Goal: Transaction & Acquisition: Book appointment/travel/reservation

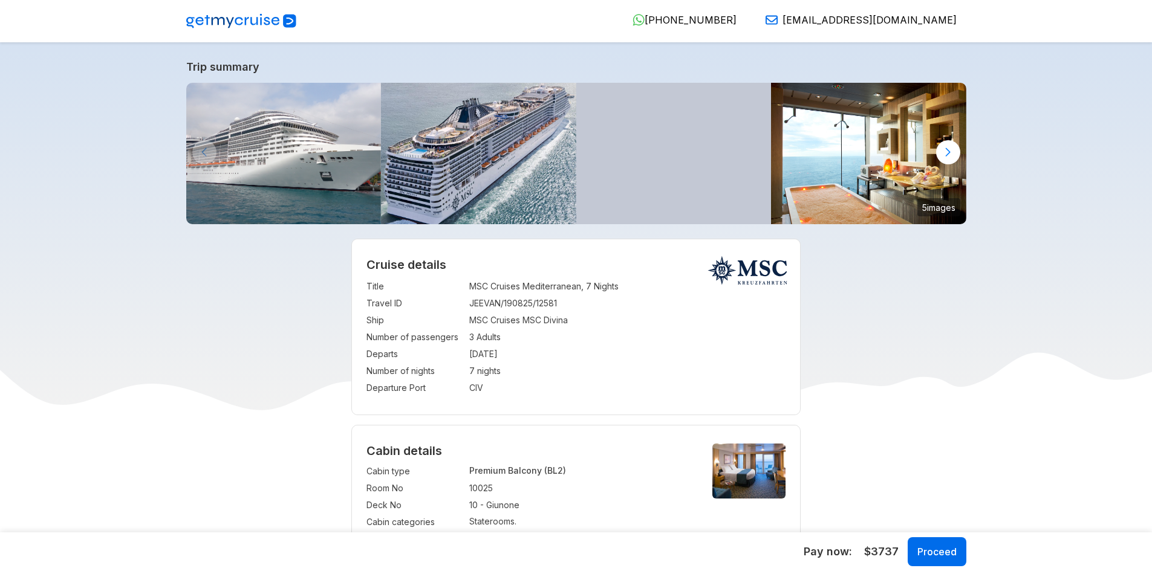
select select "**"
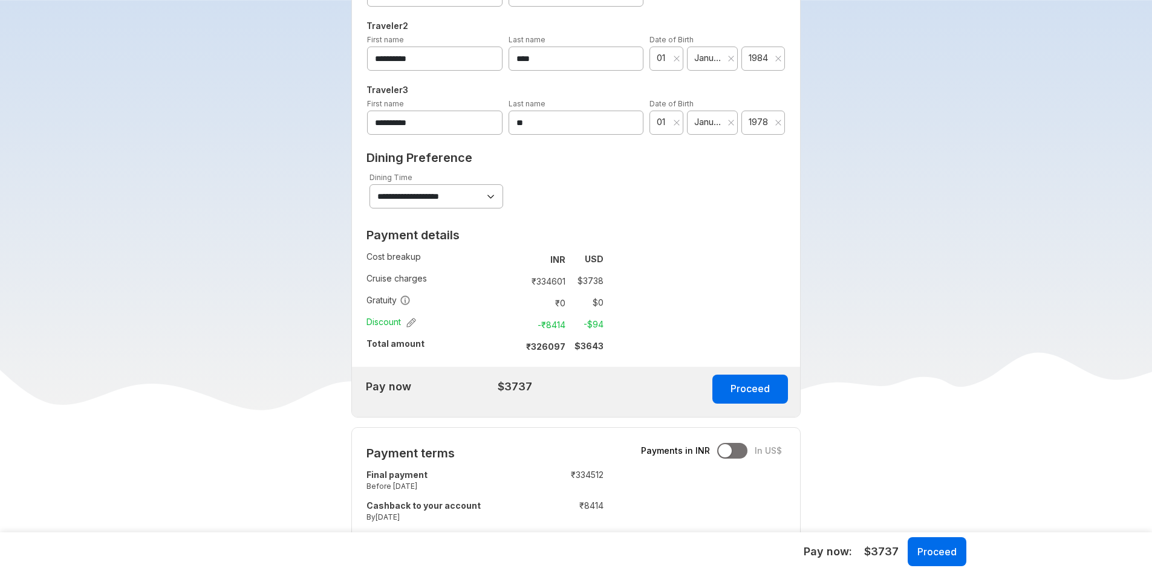
scroll to position [907, 0]
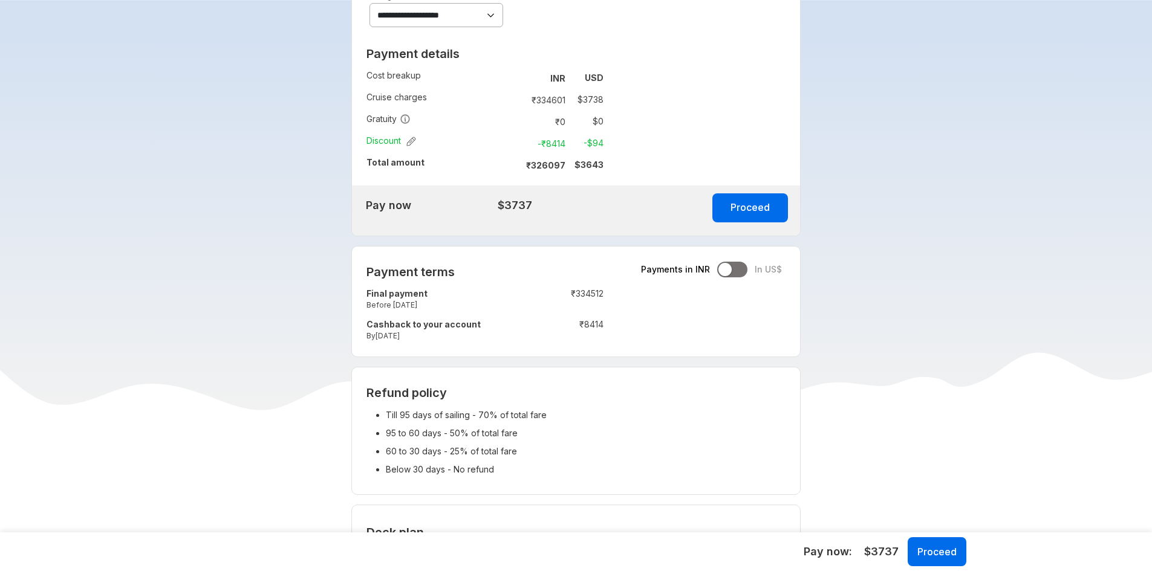
click at [731, 274] on div at bounding box center [732, 270] width 30 height 16
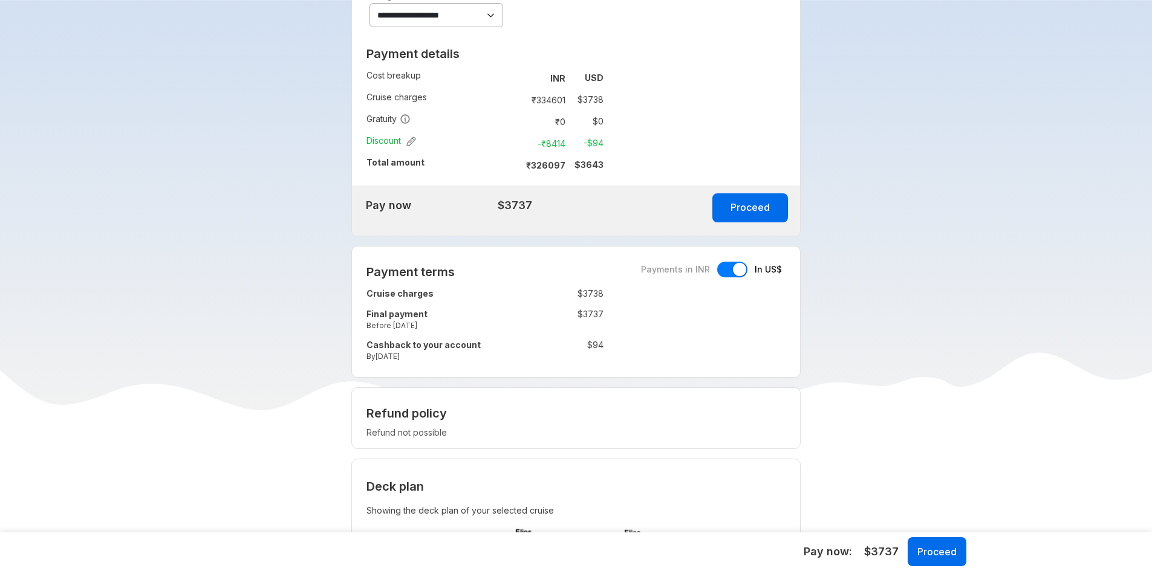
click at [731, 274] on div at bounding box center [732, 270] width 30 height 16
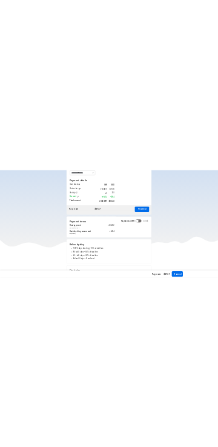
scroll to position [1419, 0]
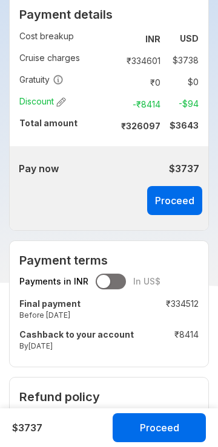
click at [108, 290] on div at bounding box center [111, 282] width 30 height 16
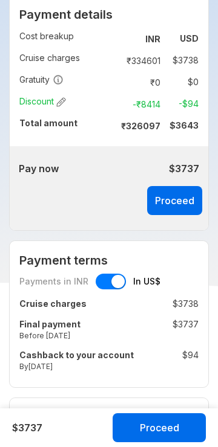
click at [105, 290] on div at bounding box center [111, 282] width 30 height 16
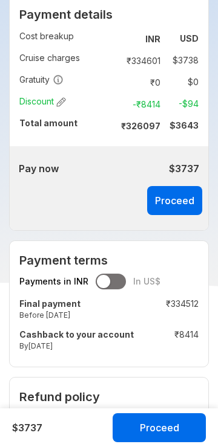
click at [105, 288] on div at bounding box center [103, 281] width 13 height 13
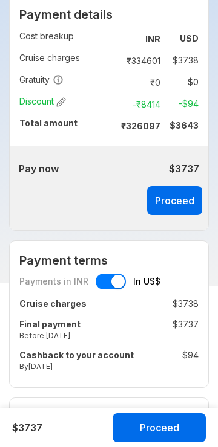
click at [107, 290] on div at bounding box center [111, 282] width 30 height 16
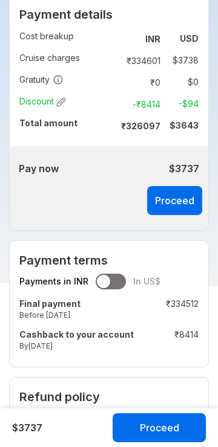
click at [156, 288] on span "In US$" at bounding box center [146, 282] width 27 height 12
click at [150, 288] on span "In US$" at bounding box center [146, 282] width 27 height 12
click at [66, 288] on span "Payments in INR" at bounding box center [53, 282] width 69 height 12
click at [117, 290] on div at bounding box center [111, 282] width 30 height 16
